Goal: Task Accomplishment & Management: Manage account settings

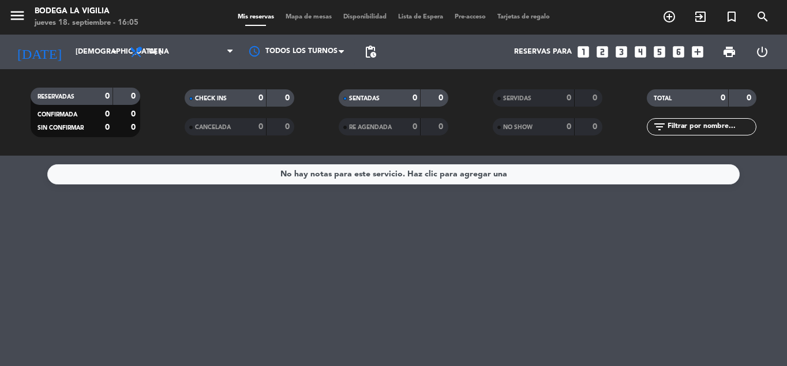
click at [99, 18] on div "jueves 18. septiembre - 16:05" at bounding box center [87, 23] width 104 height 12
click at [63, 18] on div "jueves 18. septiembre - 16:05" at bounding box center [87, 23] width 104 height 12
click at [17, 17] on icon "menu" at bounding box center [17, 15] width 17 height 17
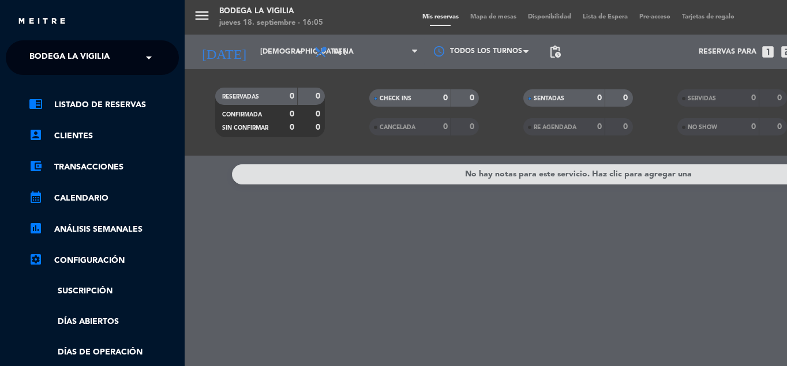
click at [72, 68] on span "Bodega La Vigilia" at bounding box center [69, 58] width 80 height 24
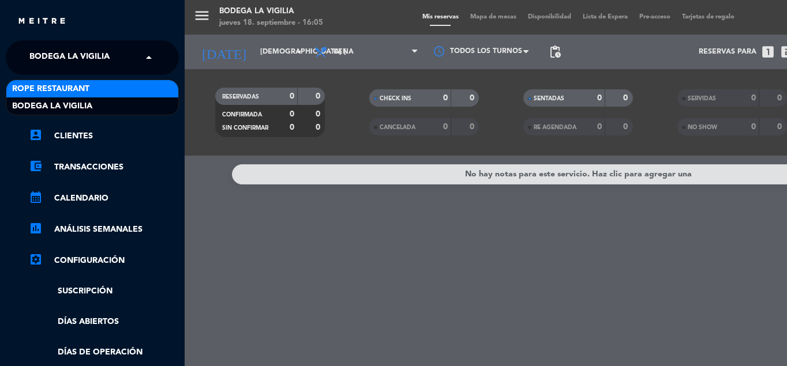
drag, startPoint x: 67, startPoint y: 85, endPoint x: 35, endPoint y: 96, distance: 33.4
click at [66, 87] on span "Rope restaurant" at bounding box center [50, 89] width 77 height 13
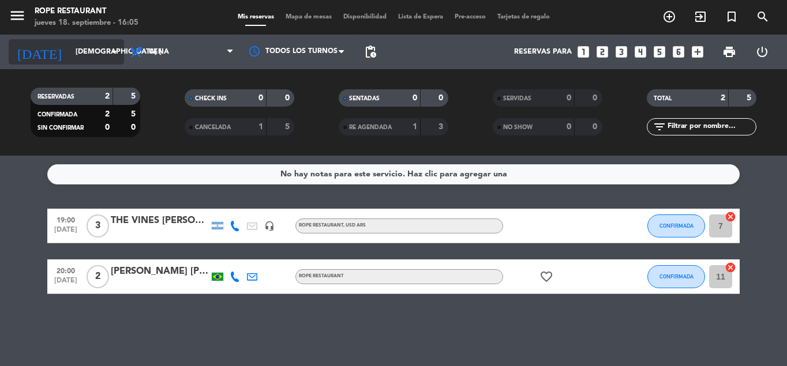
click at [70, 55] on input "[DEMOGRAPHIC_DATA] [DATE]" at bounding box center [119, 52] width 98 height 20
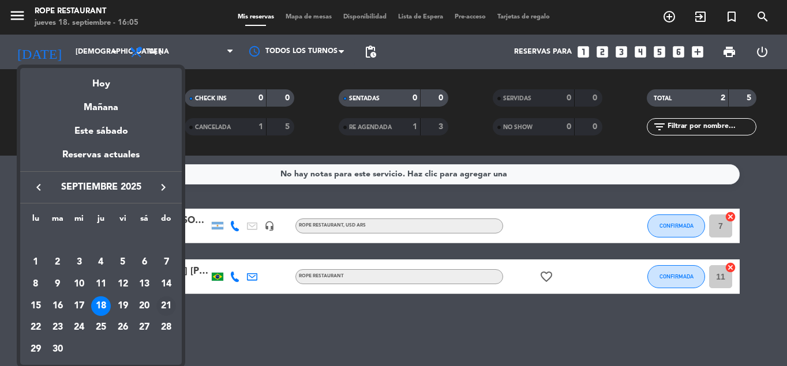
click at [170, 305] on div "21" at bounding box center [166, 307] width 20 height 20
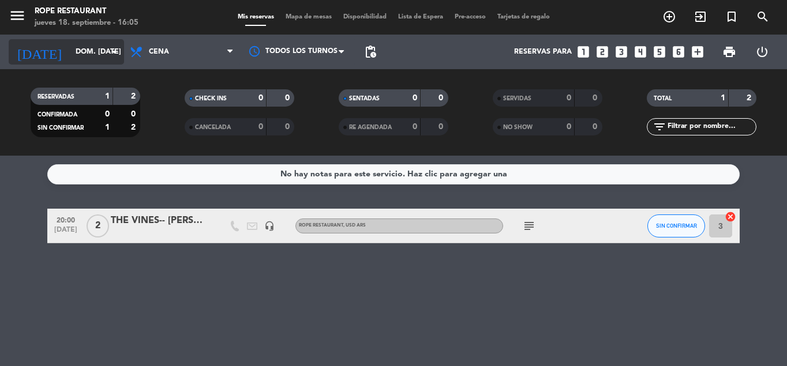
click at [70, 52] on input "dom. [DATE]" at bounding box center [119, 52] width 98 height 20
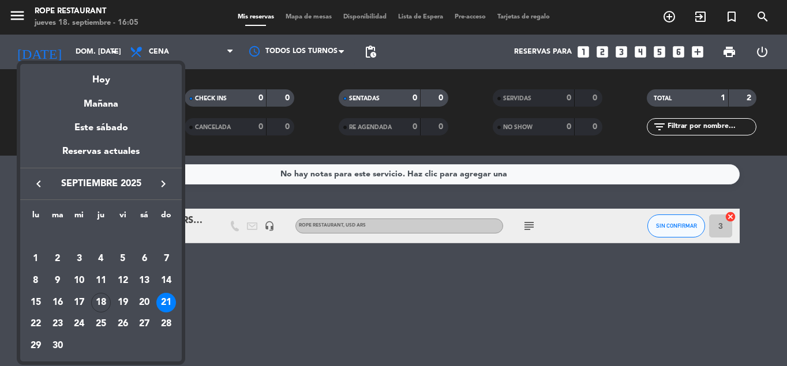
click at [159, 183] on icon "keyboard_arrow_right" at bounding box center [163, 184] width 14 height 14
click at [57, 328] on div "21" at bounding box center [58, 325] width 20 height 20
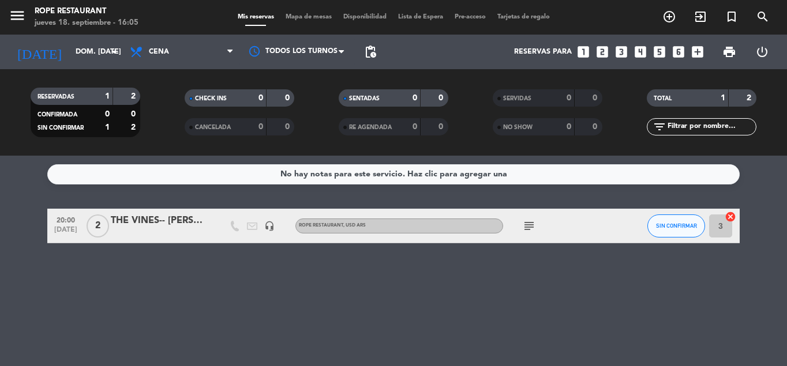
type input "[DATE] oct."
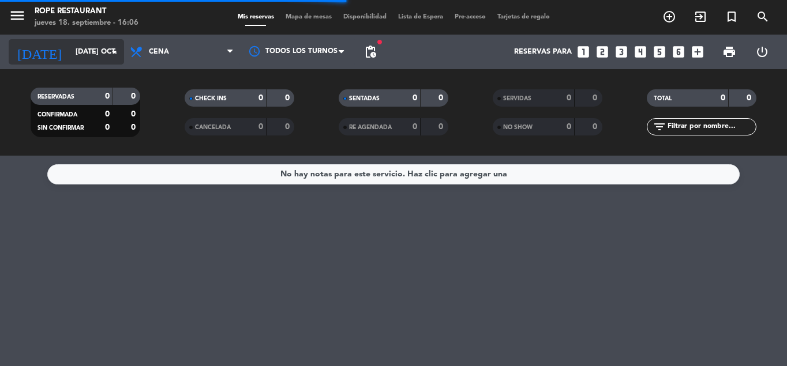
click at [70, 57] on input "[DATE] oct." at bounding box center [119, 52] width 98 height 20
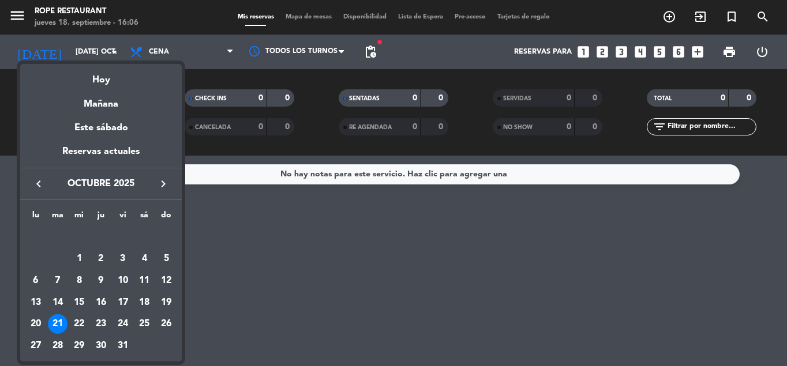
click at [158, 184] on icon "keyboard_arrow_right" at bounding box center [163, 184] width 14 height 14
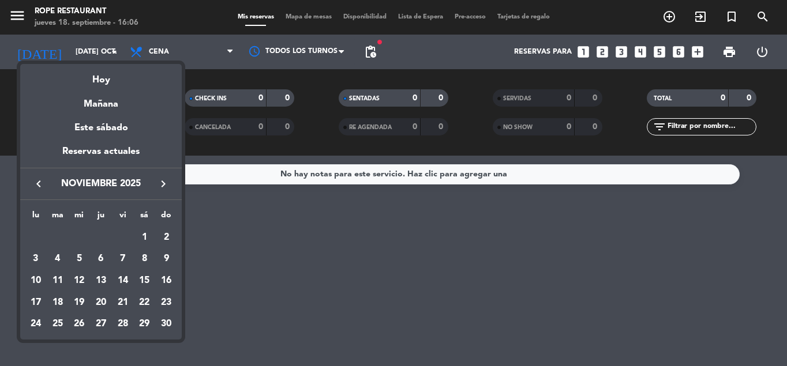
click at [119, 300] on div "21" at bounding box center [123, 303] width 20 height 20
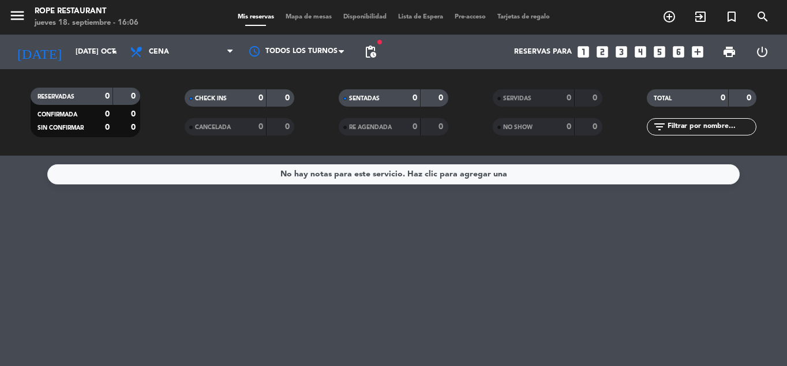
type input "vie. [DATE]"
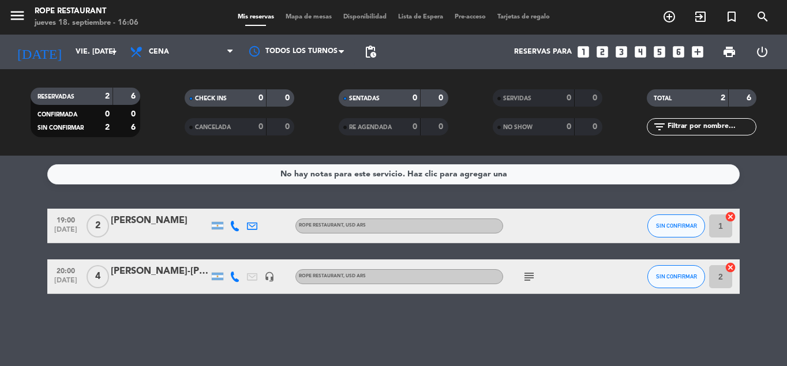
click at [147, 267] on div "[PERSON_NAME]-[PERSON_NAME]" at bounding box center [160, 271] width 98 height 15
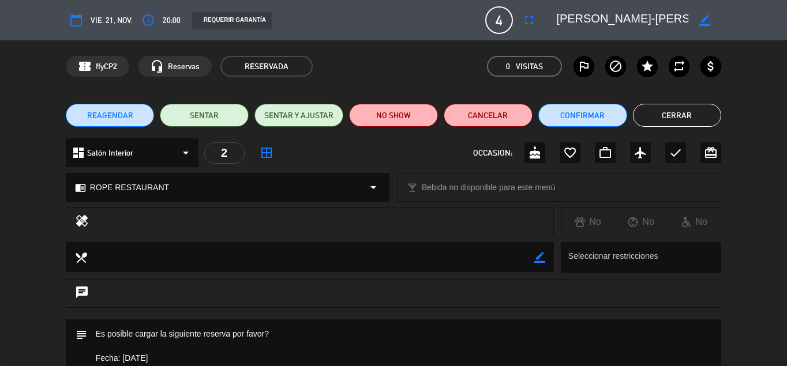
click at [99, 122] on button "REAGENDAR" at bounding box center [110, 115] width 89 height 23
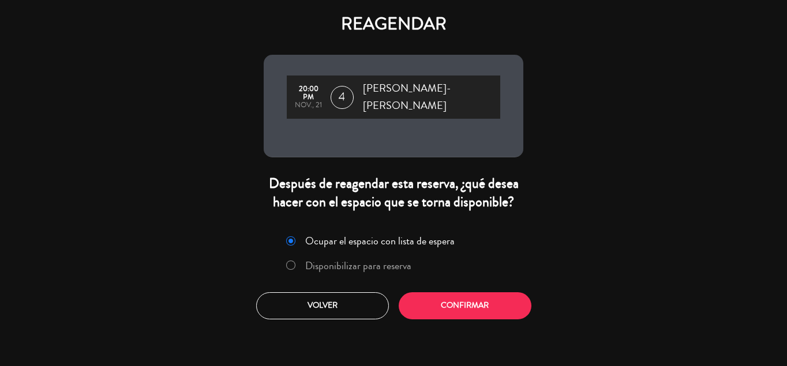
click at [399, 261] on label "Disponibilizar para reserva" at bounding box center [358, 266] width 106 height 10
click at [429, 298] on button "Confirmar" at bounding box center [465, 306] width 133 height 27
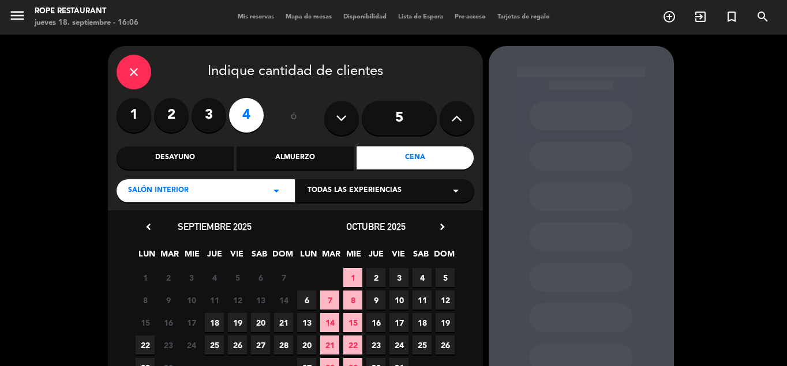
click at [440, 227] on icon "chevron_right" at bounding box center [442, 227] width 12 height 12
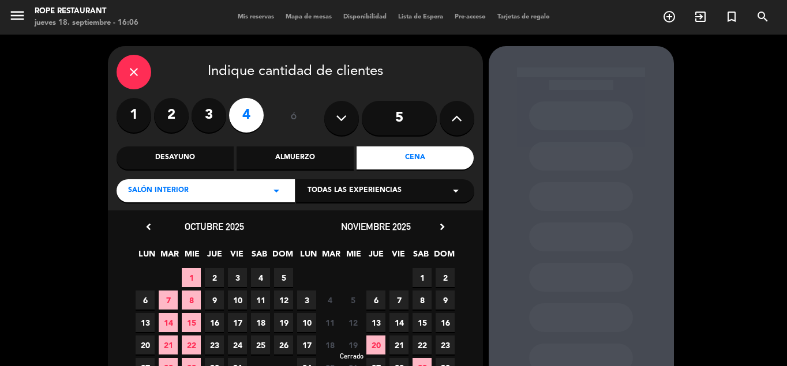
scroll to position [58, 0]
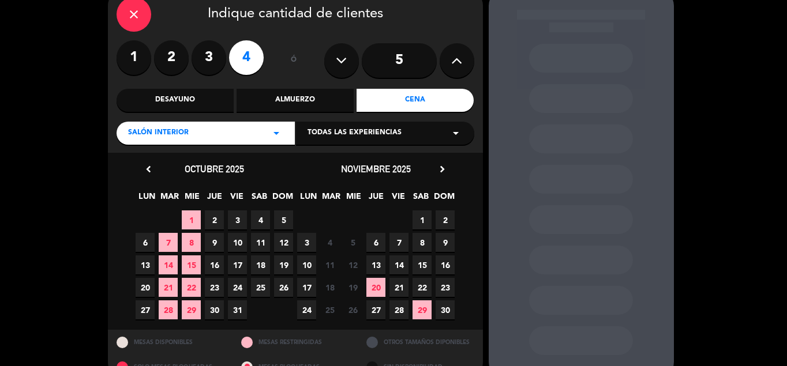
click at [421, 286] on span "22" at bounding box center [422, 287] width 19 height 19
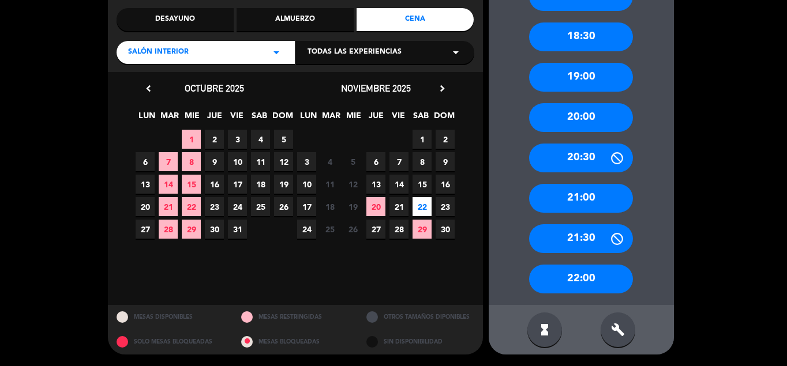
click at [589, 272] on div "22:00" at bounding box center [581, 279] width 104 height 29
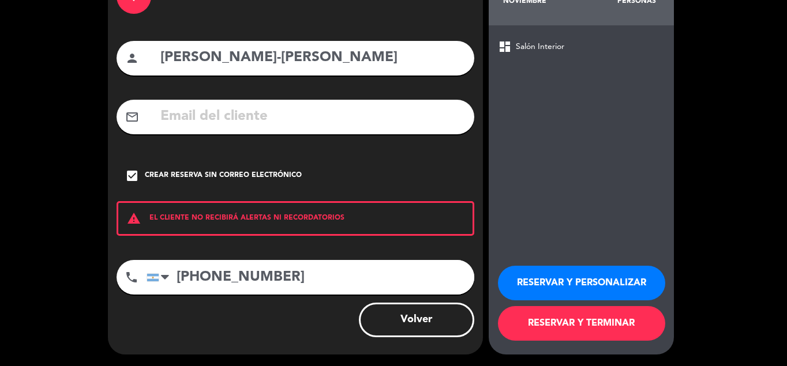
scroll to position [78, 0]
click at [530, 282] on button "RESERVAR Y PERSONALIZAR" at bounding box center [581, 283] width 167 height 35
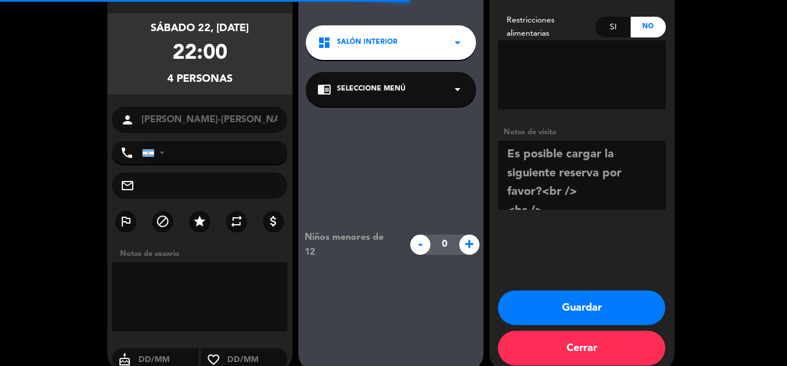
type input "[PHONE_NUMBER]"
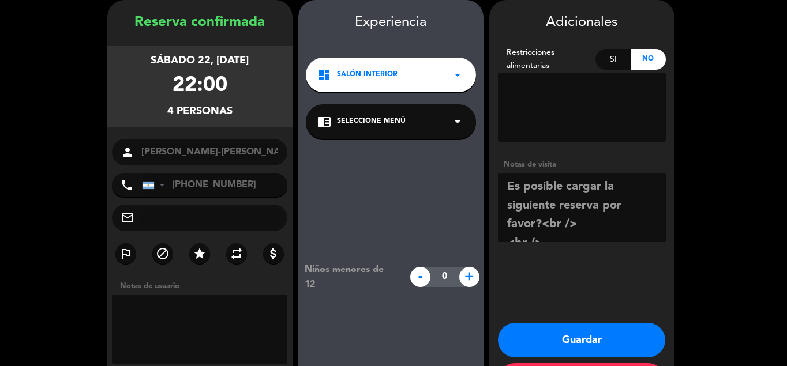
click at [540, 330] on button "Guardar" at bounding box center [581, 340] width 167 height 35
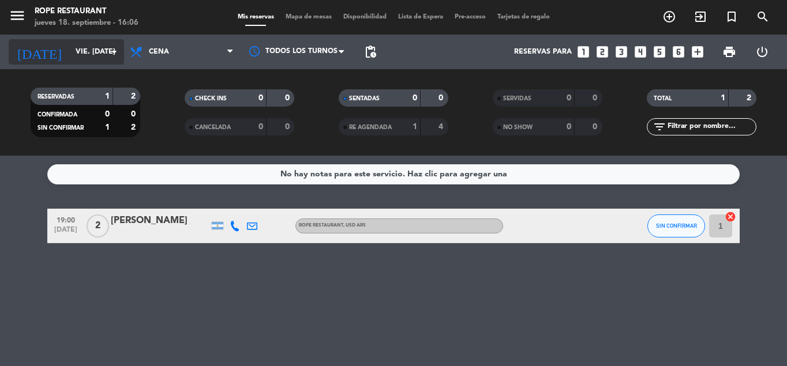
click at [70, 50] on input "vie. [DATE]" at bounding box center [119, 52] width 98 height 20
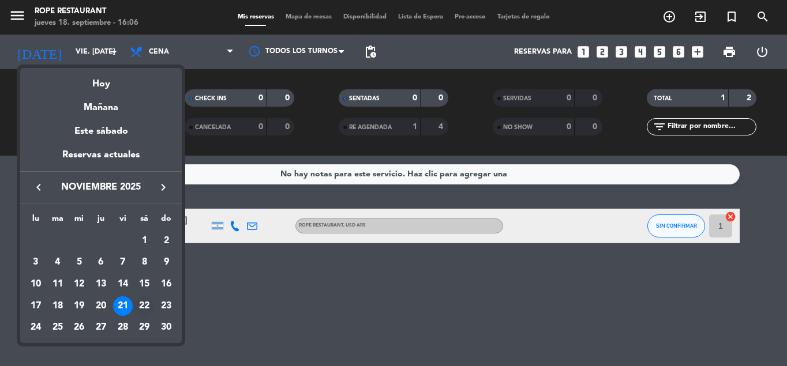
click at [137, 302] on div "22" at bounding box center [144, 307] width 20 height 20
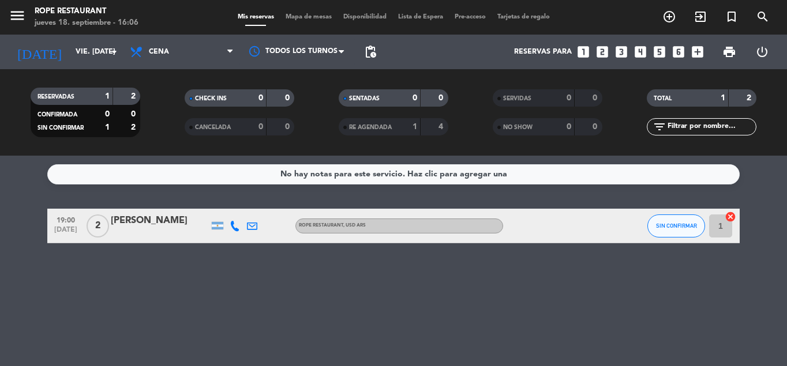
type input "sáb. [DATE]"
click at [151, 221] on div "[PERSON_NAME]-[PERSON_NAME]" at bounding box center [160, 221] width 98 height 15
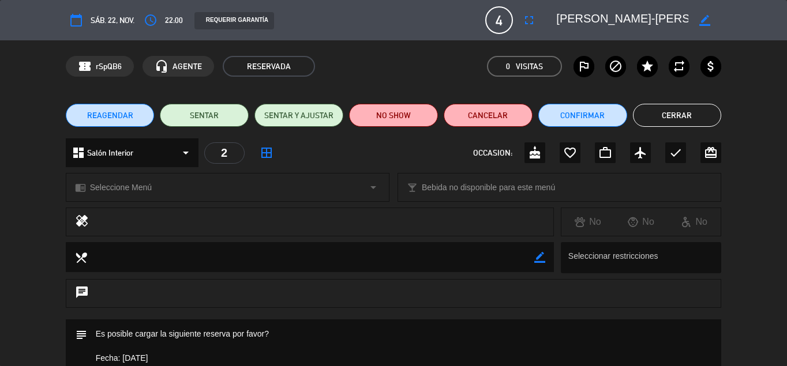
click at [171, 186] on div "chrome_reader_mode Seleccione Menú arrow_drop_down" at bounding box center [227, 188] width 323 height 28
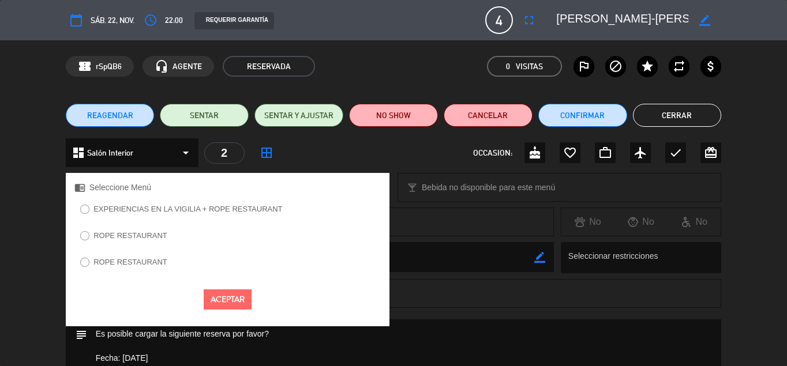
click at [130, 260] on label "ROPE RESTAURANT" at bounding box center [130, 263] width 74 height 8
drag, startPoint x: 223, startPoint y: 297, endPoint x: 218, endPoint y: 291, distance: 7.4
click at [221, 297] on button "Aceptar" at bounding box center [228, 300] width 48 height 20
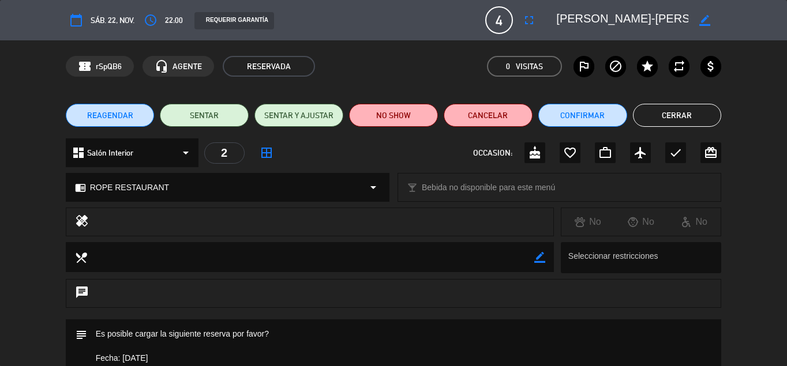
click at [695, 107] on button "Cerrar" at bounding box center [677, 115] width 89 height 23
